Goal: Task Accomplishment & Management: Use online tool/utility

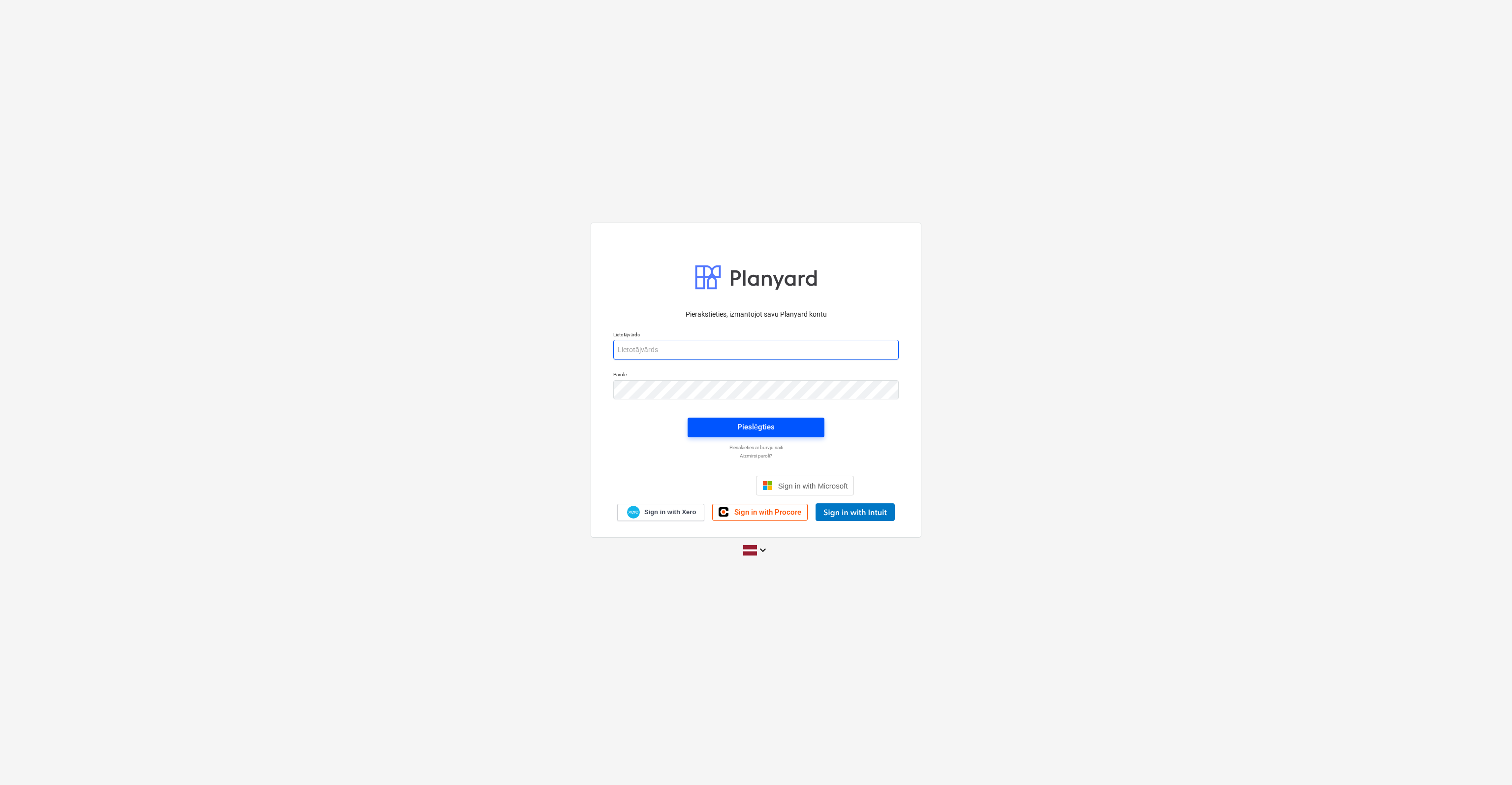
type input "[EMAIL_ADDRESS][DOMAIN_NAME]"
click at [754, 425] on div "Pieslēgties" at bounding box center [756, 426] width 37 height 12
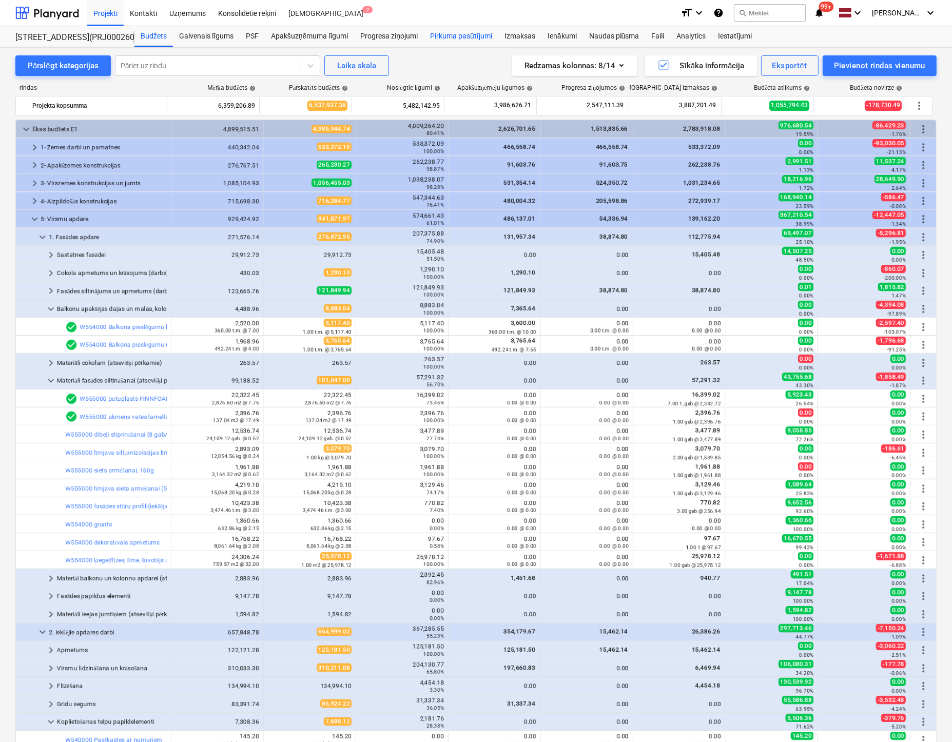
click at [474, 33] on div "Pirkuma pasūtījumi" at bounding box center [461, 36] width 74 height 21
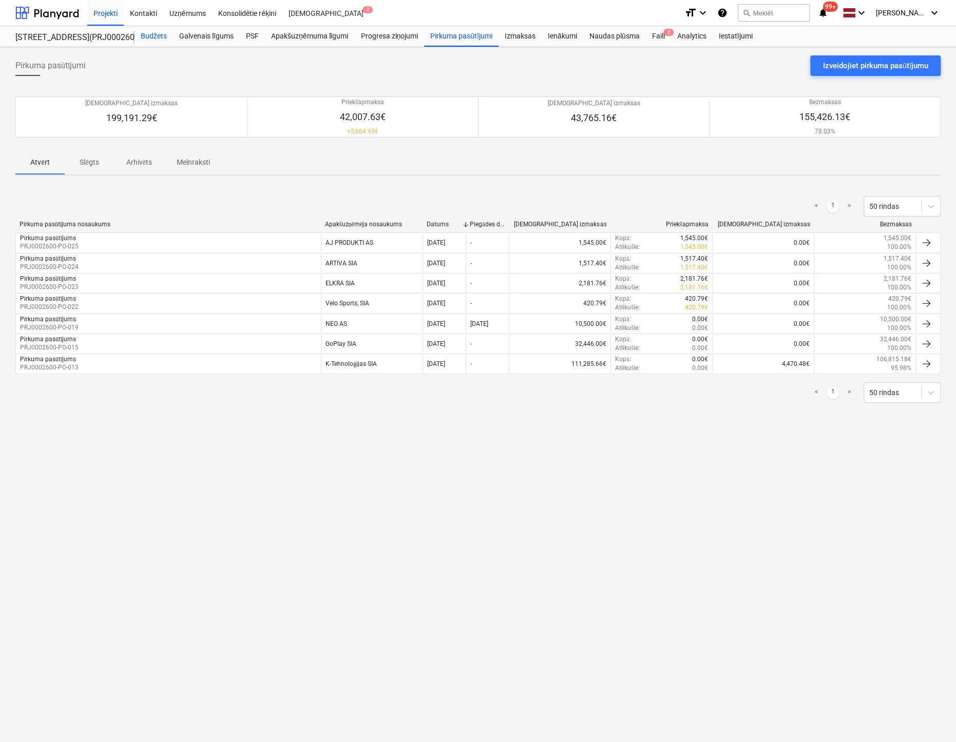
click at [154, 37] on div "Budžets" at bounding box center [153, 36] width 38 height 21
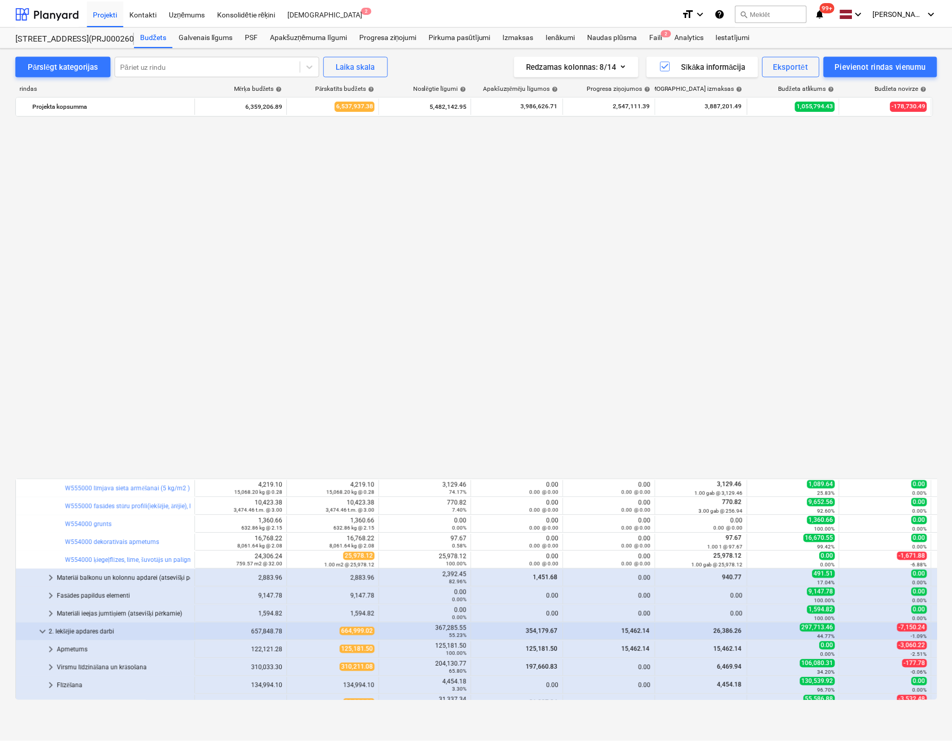
scroll to position [924, 0]
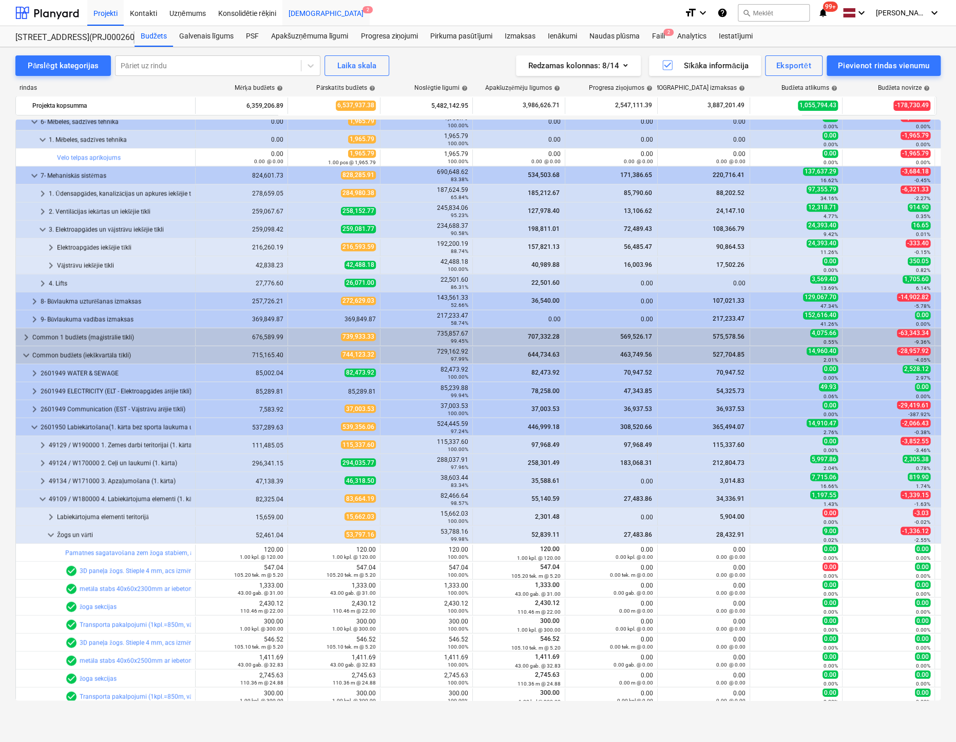
drag, startPoint x: 405, startPoint y: 9, endPoint x: 308, endPoint y: 15, distance: 97.7
click at [405, 9] on div "Projekti Kontakti Uzņēmums Konsolidētie rēķini Iesūtne 2" at bounding box center [381, 13] width 589 height 26
click at [304, 35] on div "Apakšuzņēmuma līgumi" at bounding box center [309, 36] width 89 height 21
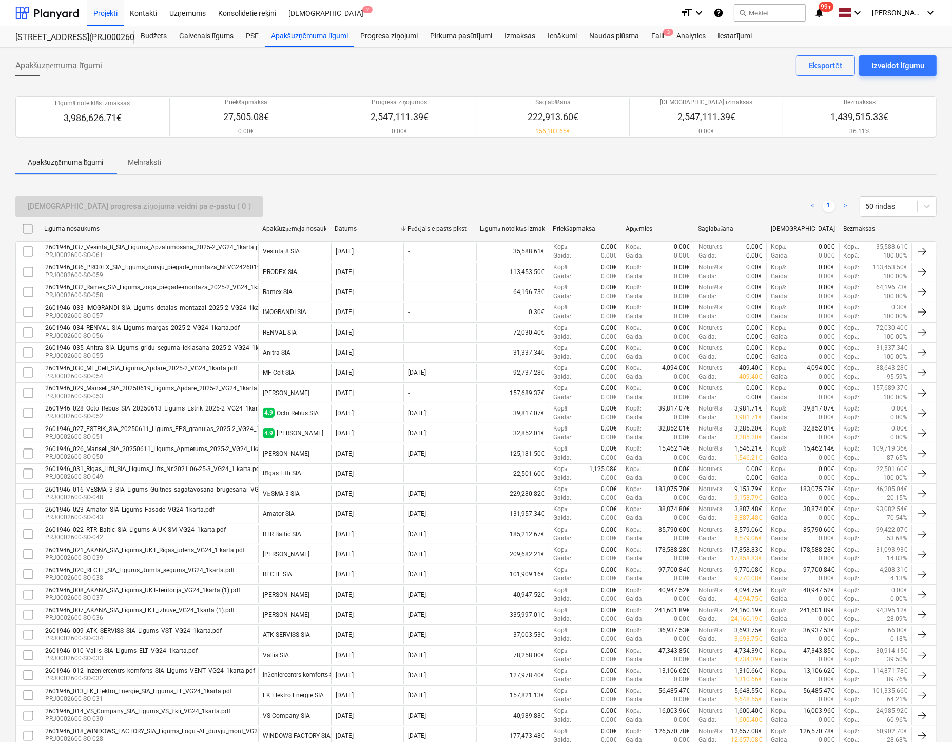
click at [168, 81] on div "Apakšuzņēmuma līgumi Izveidot līgumu Eksportēt" at bounding box center [475, 69] width 921 height 29
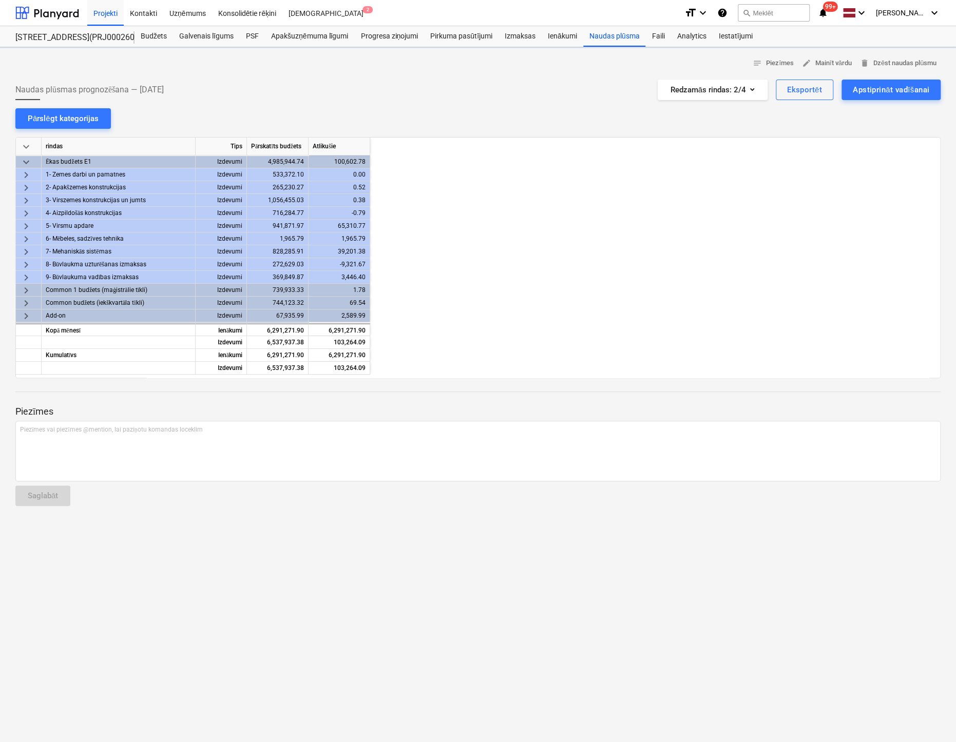
scroll to position [0, 1026]
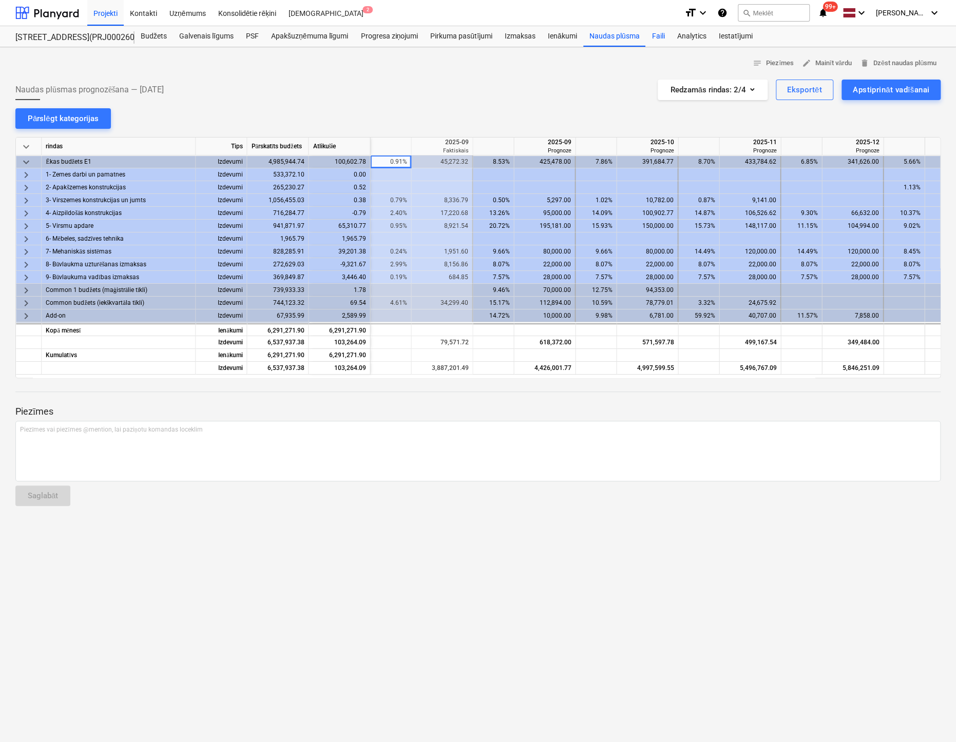
click at [659, 36] on div "Faili" at bounding box center [657, 36] width 25 height 21
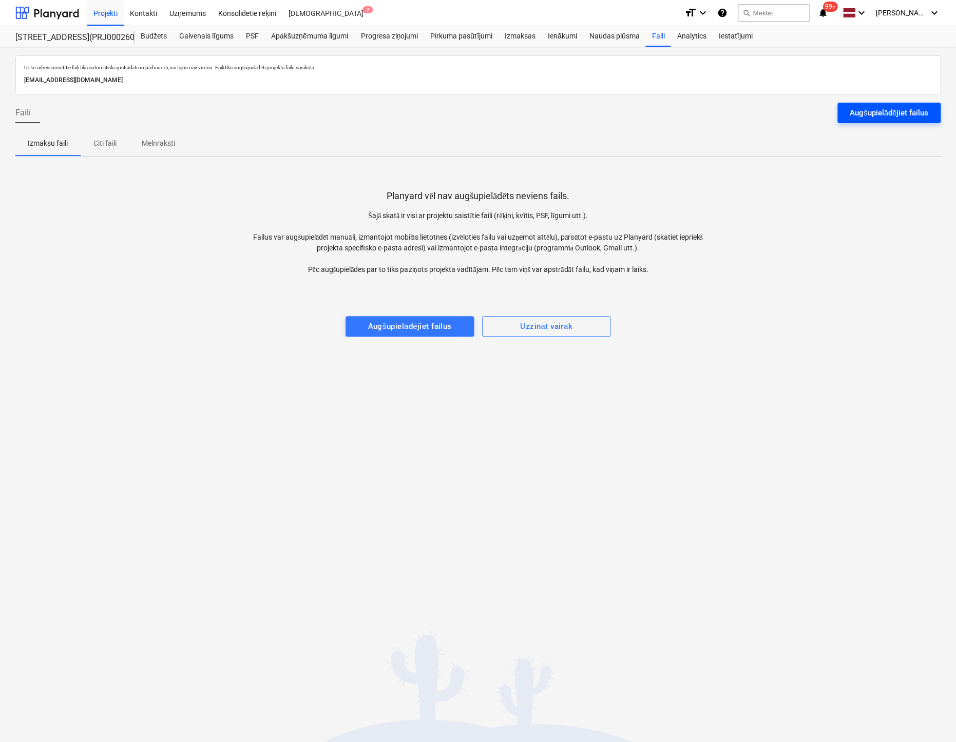
click at [880, 107] on div "Augšupielādējiet failus" at bounding box center [888, 112] width 79 height 13
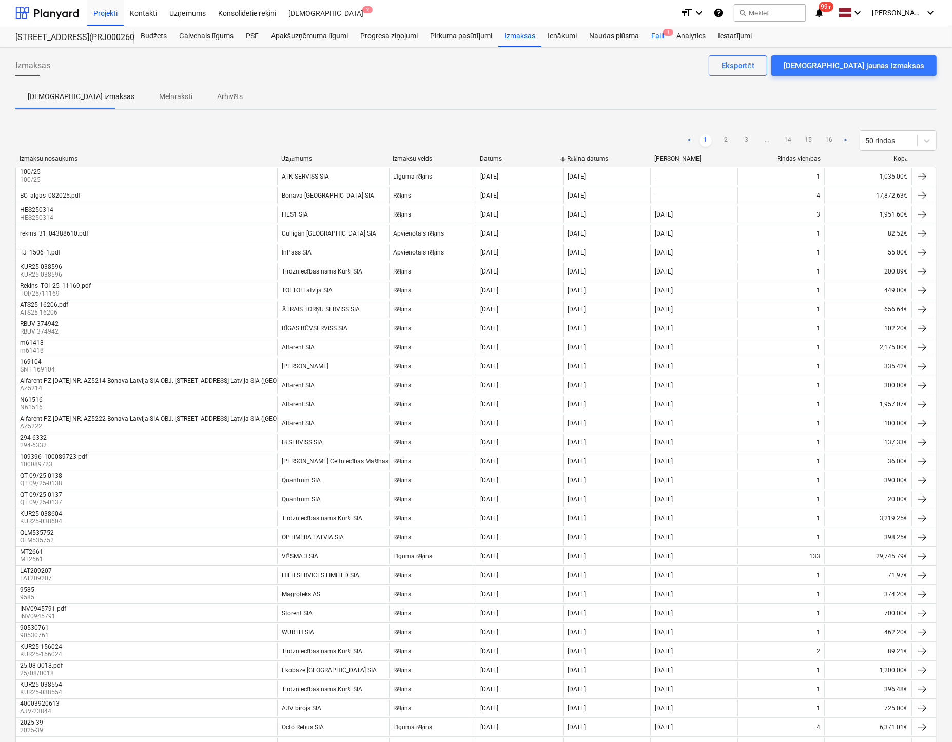
click at [658, 38] on div "Faili 1" at bounding box center [657, 36] width 25 height 21
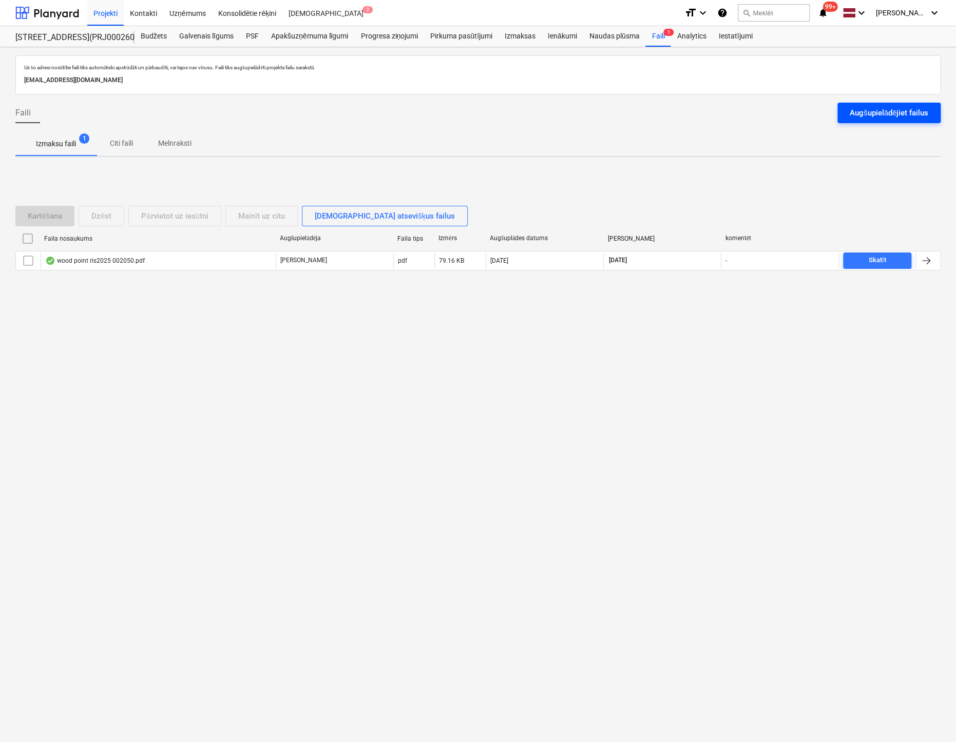
click at [903, 113] on div "Augšupielādējiet failus" at bounding box center [888, 112] width 79 height 13
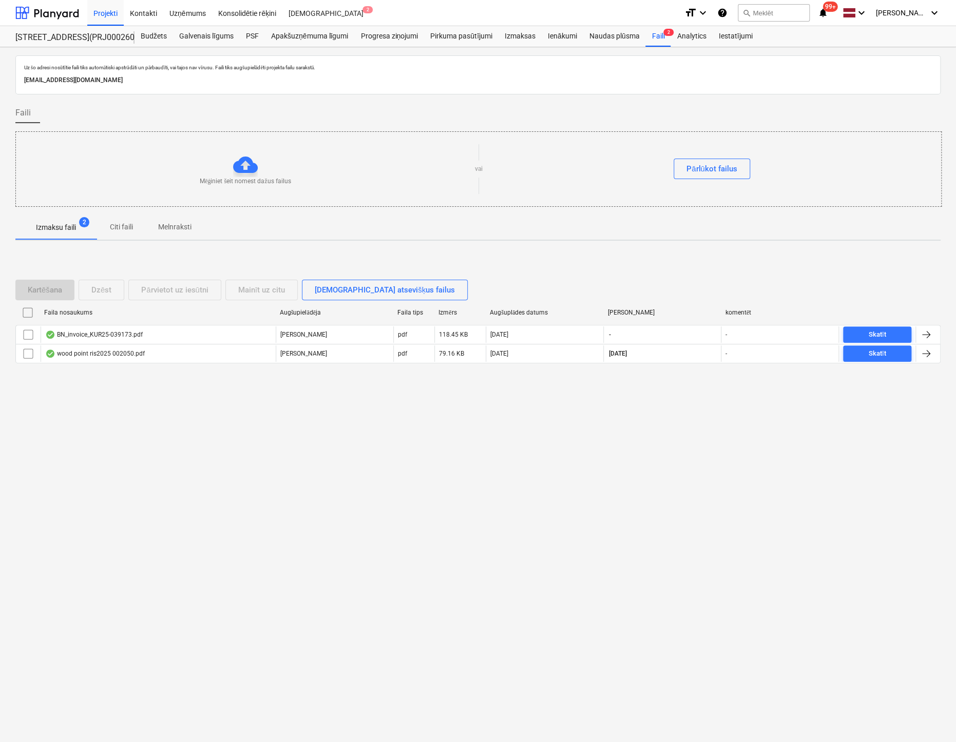
click at [7, 93] on div "Uz šo adresi nosūtītie faili tiks automātiski apstrādāti un pārbaudīti, vai taj…" at bounding box center [478, 394] width 956 height 695
